Goal: Task Accomplishment & Management: Manage account settings

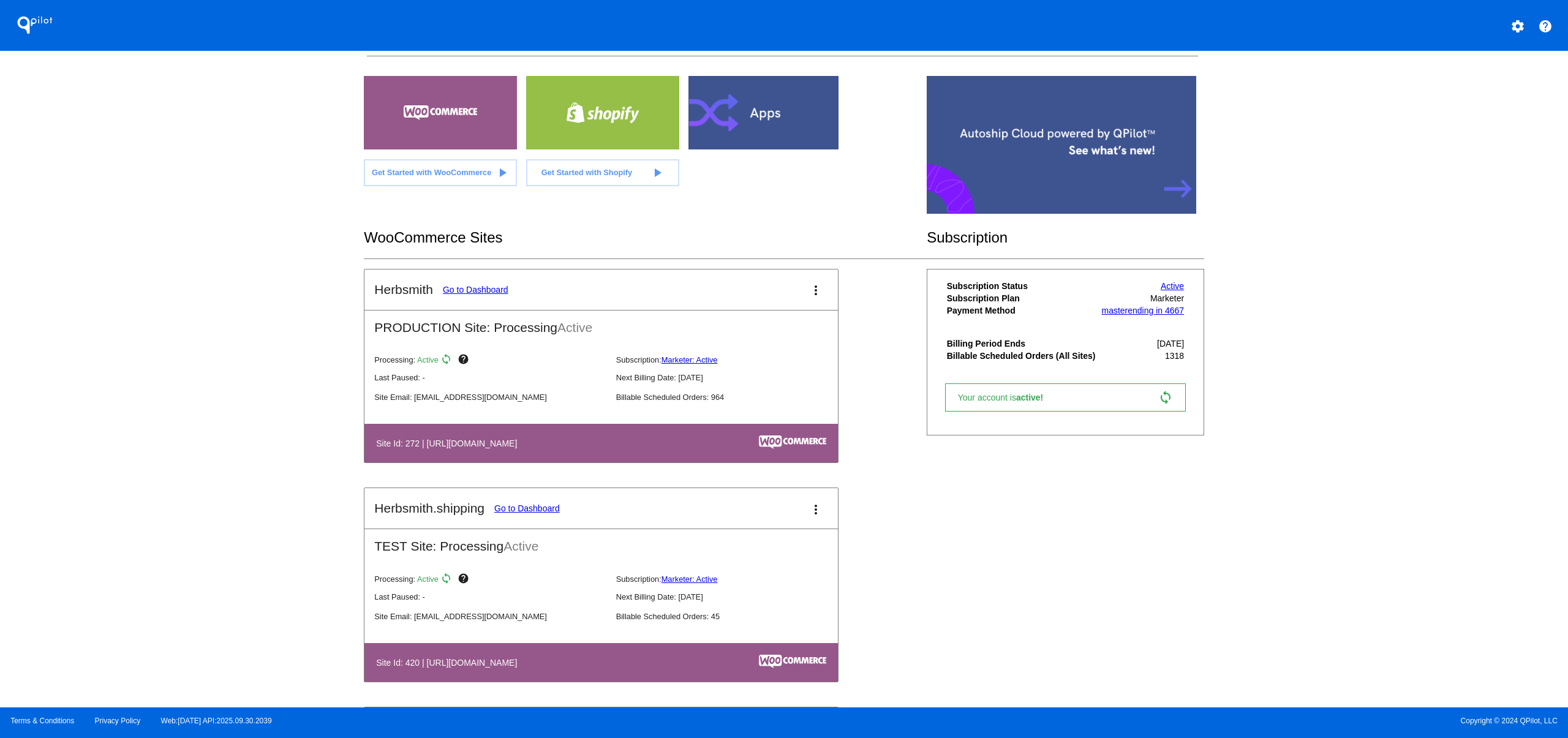
scroll to position [106, 0]
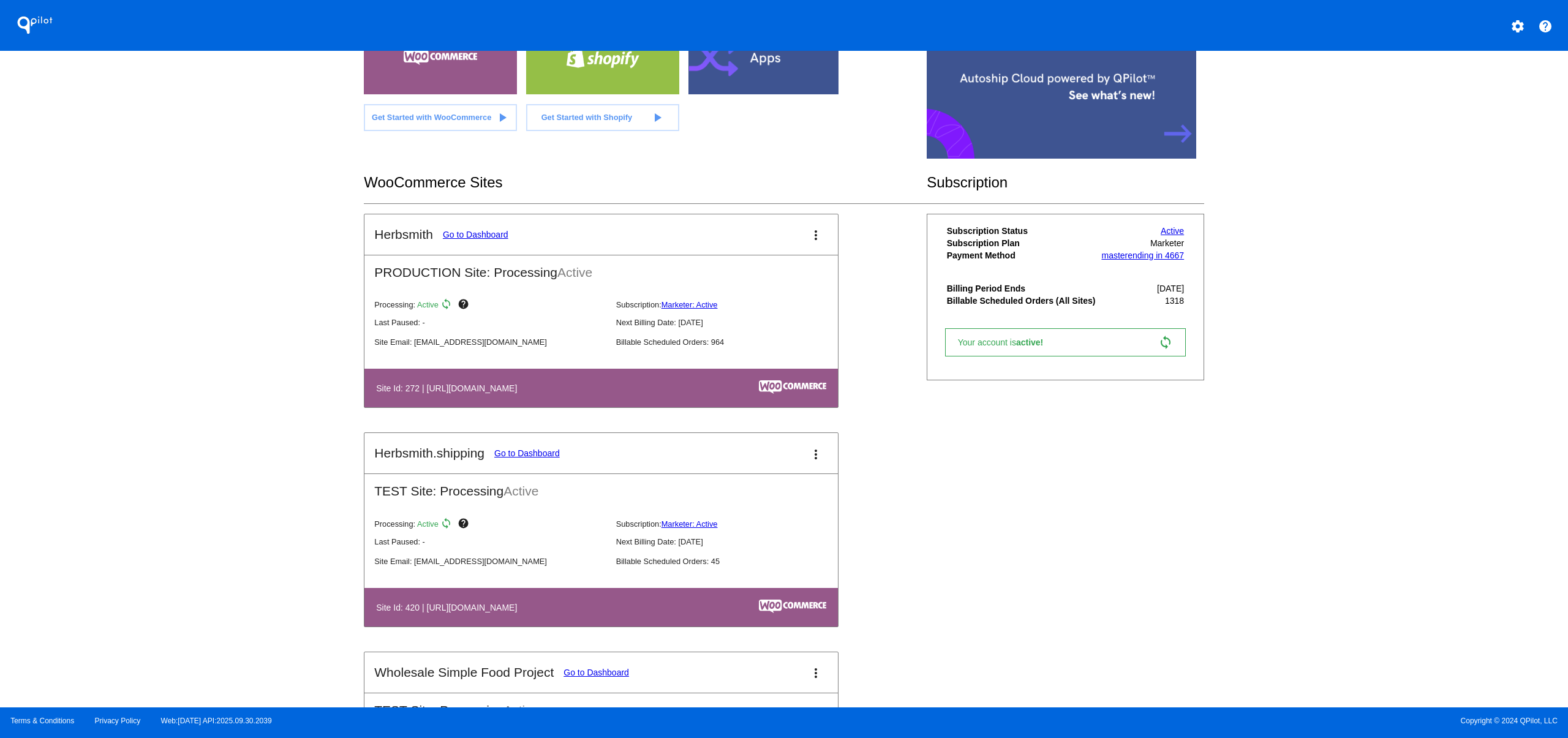
click at [509, 243] on mat-card-header "Herbsmith Go to Dashboard more_vert" at bounding box center [601, 234] width 474 height 40
click at [500, 236] on link "Go to Dashboard" at bounding box center [475, 234] width 66 height 10
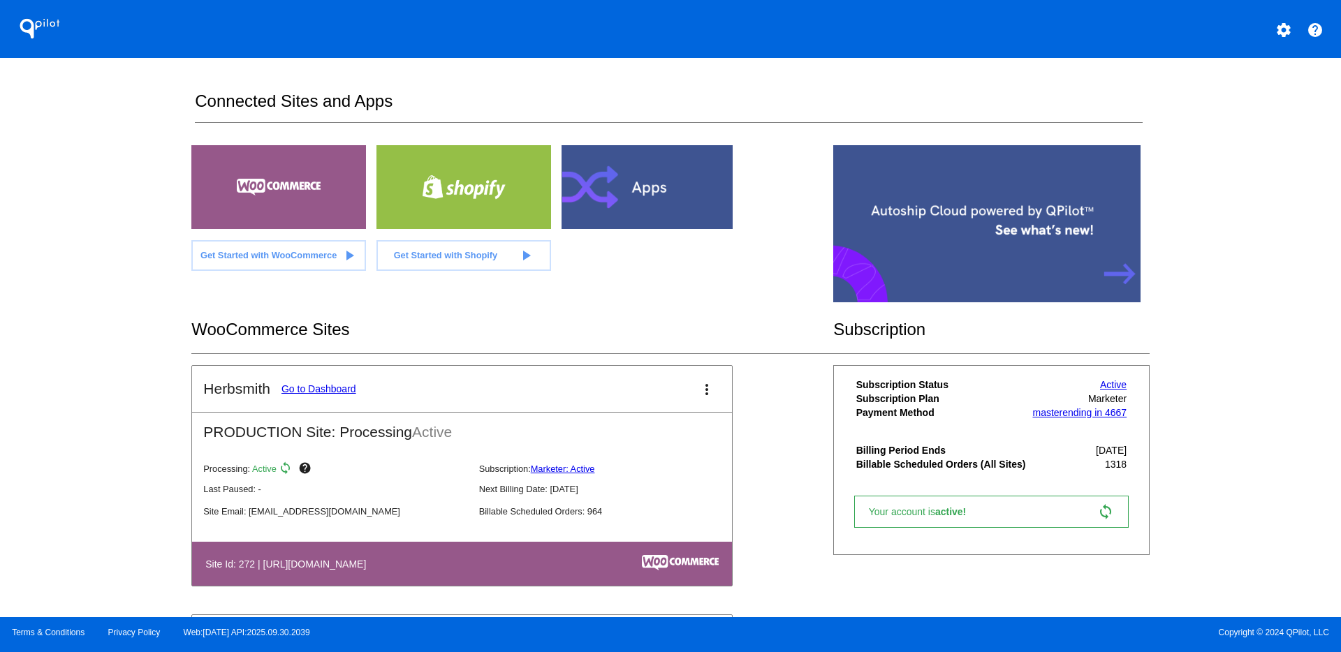
click at [1280, 31] on mat-icon "settings" at bounding box center [1283, 30] width 17 height 17
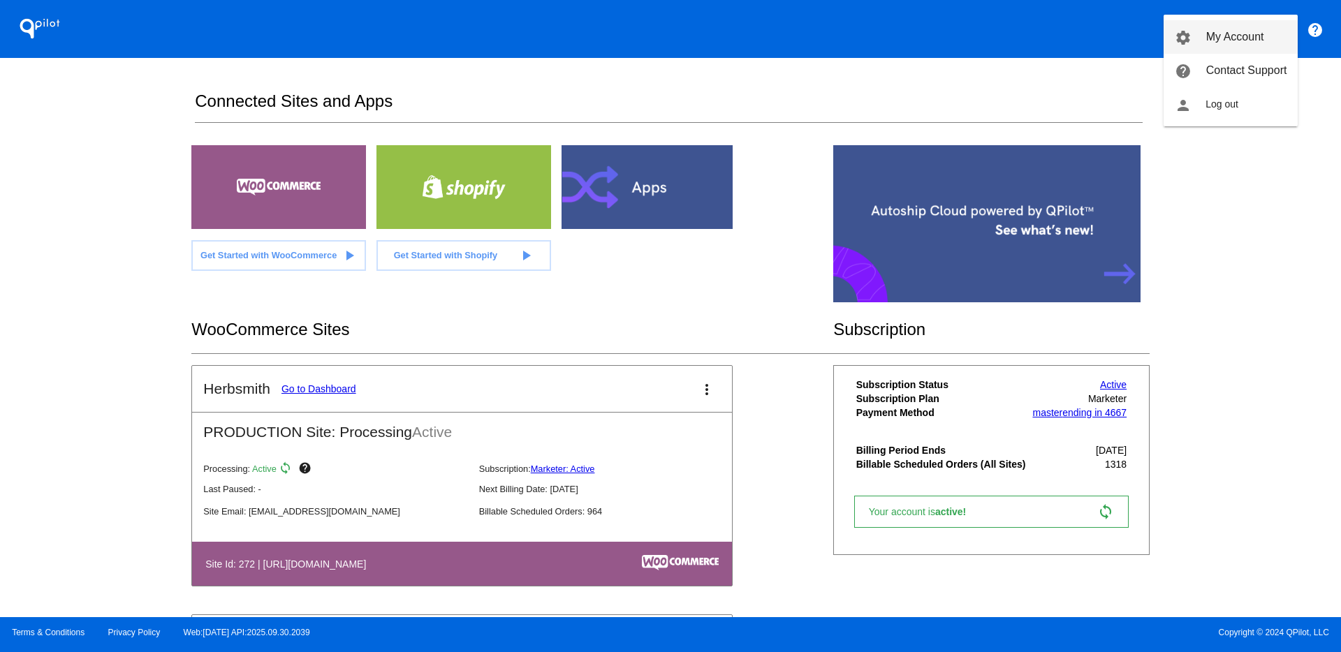
click at [1225, 44] on link "settings My Account" at bounding box center [1230, 37] width 134 height 34
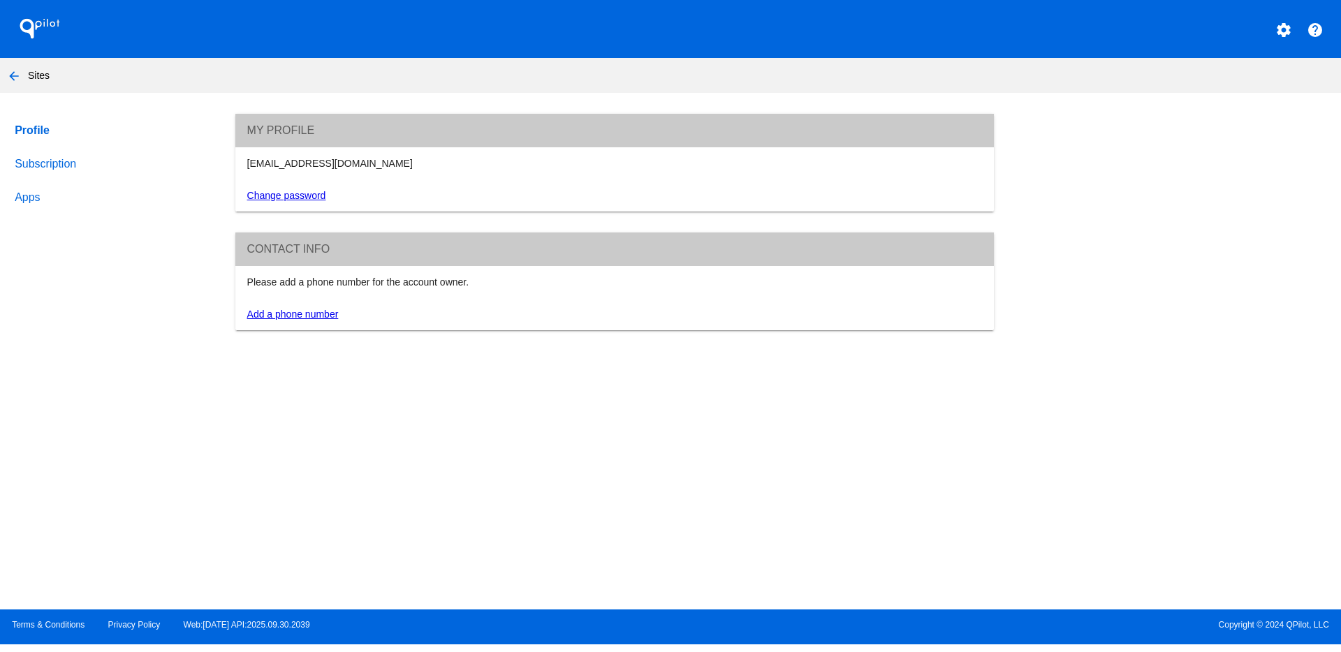
click at [62, 166] on link "Subscription" at bounding box center [112, 164] width 200 height 34
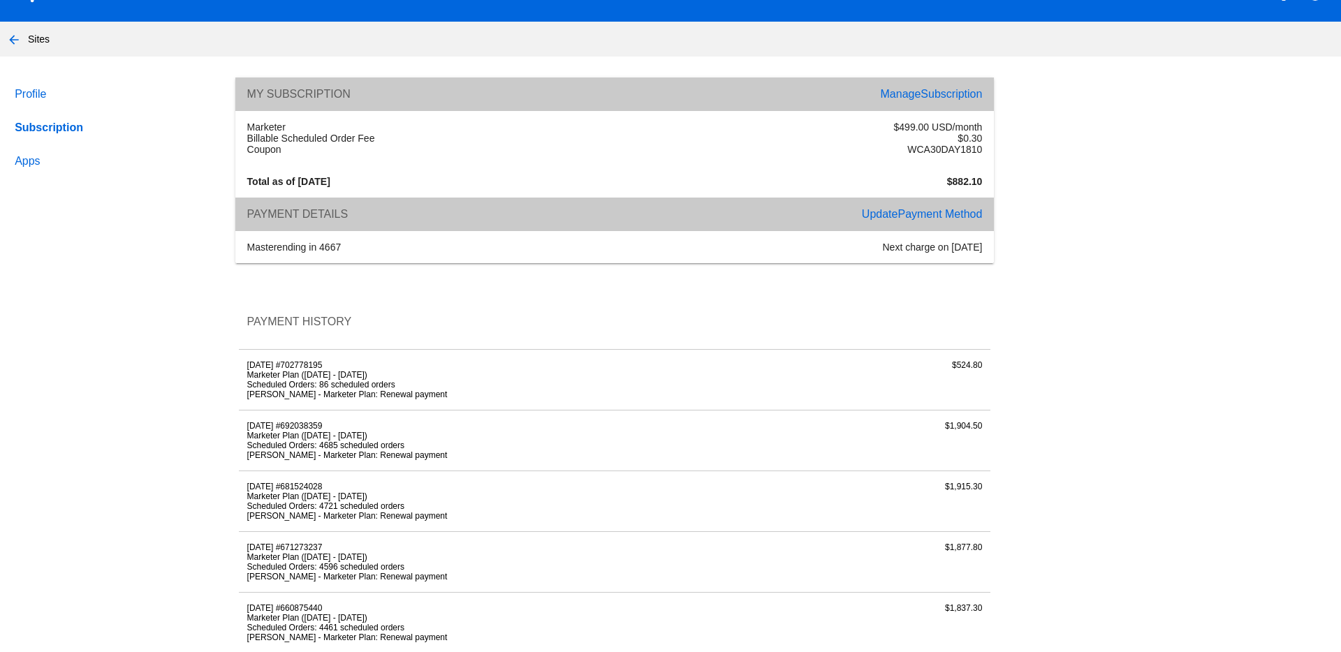
scroll to position [37, 0]
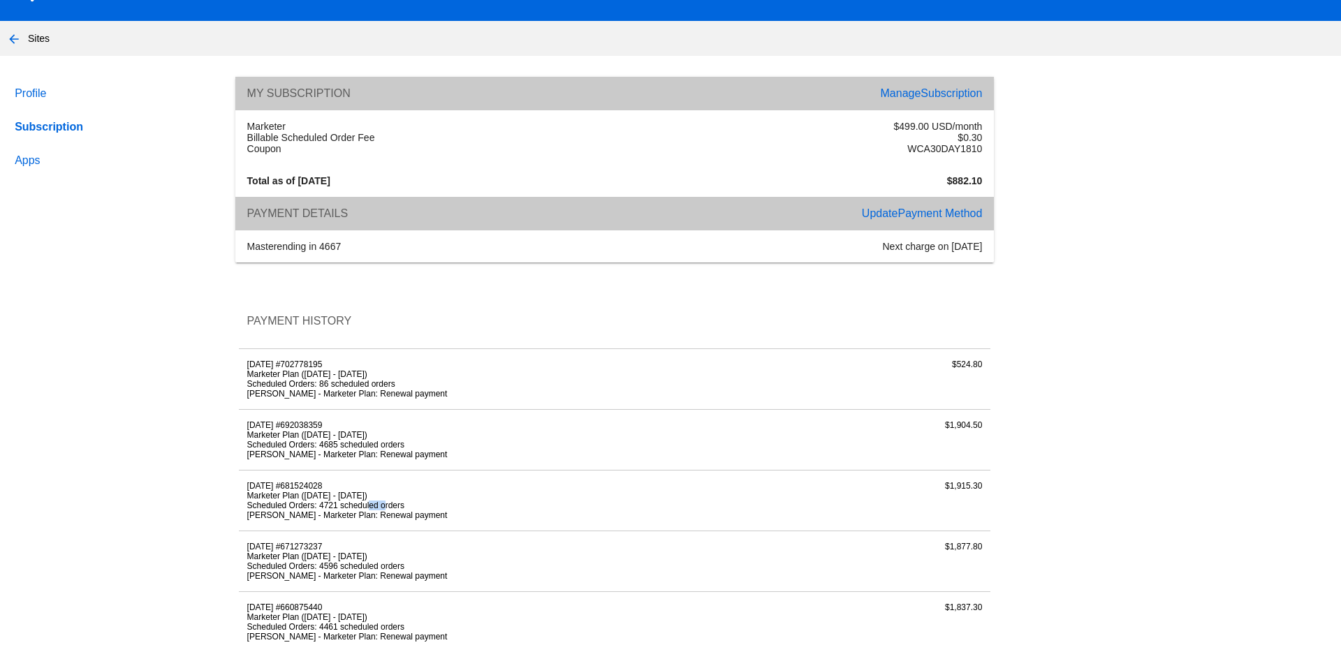
drag, startPoint x: 316, startPoint y: 506, endPoint x: 330, endPoint y: 506, distance: 14.7
click at [330, 506] on li "Scheduled Orders: 4721 scheduled orders" at bounding box center [489, 506] width 485 height 10
drag, startPoint x: 318, startPoint y: 506, endPoint x: 334, endPoint y: 505, distance: 16.1
click at [334, 505] on li "Scheduled Orders: 4721 scheduled orders" at bounding box center [489, 506] width 485 height 10
